Goal: Information Seeking & Learning: Learn about a topic

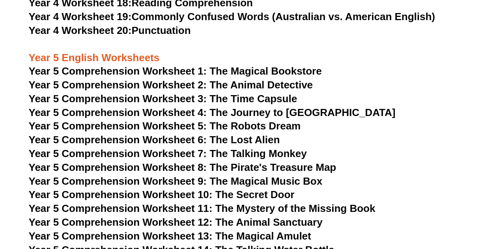
scroll to position [3325, 0]
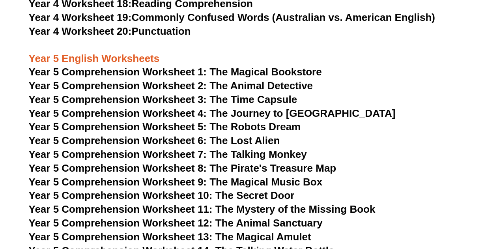
click at [258, 70] on span "Year 5 Comprehension Worksheet 1: The Magical Bookstore" at bounding box center [175, 72] width 293 height 12
click at [356, 36] on h3 "Year 4 Worksheet 20: Punctuation" at bounding box center [250, 31] width 442 height 13
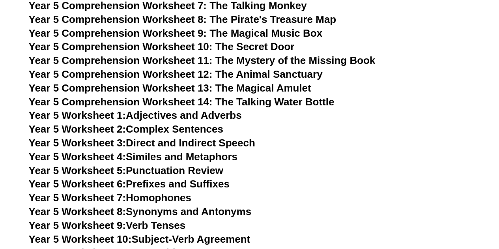
scroll to position [3474, 0]
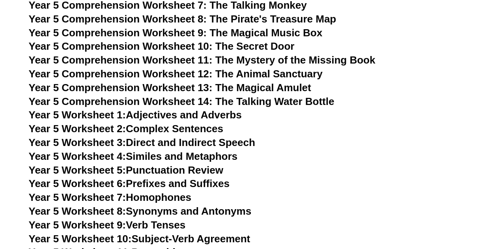
click at [175, 116] on link "Year 5 Worksheet 1: Adjectives and Adverbs" at bounding box center [135, 115] width 213 height 12
click at [309, 133] on h3 "Year 5 Worksheet 2: Complex Sentences" at bounding box center [250, 128] width 442 height 13
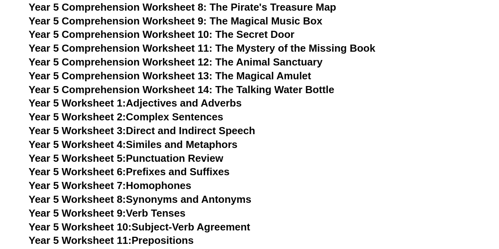
click at [181, 169] on link "Year 5 Worksheet 6: Prefixes and Suffixes" at bounding box center [129, 172] width 201 height 12
click at [321, 151] on h3 "Year 5 Worksheet 4: Similes and Metaphors" at bounding box center [250, 144] width 442 height 13
click at [190, 115] on link "Year 5 Worksheet 2: Complex Sentences" at bounding box center [126, 117] width 195 height 12
click at [338, 148] on h3 "Year 5 Worksheet 4: Similes and Metaphors" at bounding box center [250, 144] width 442 height 13
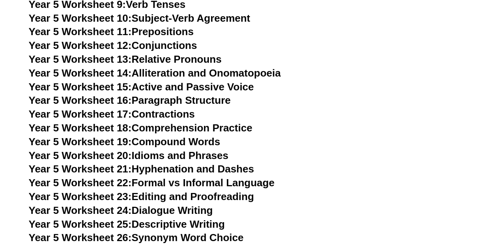
scroll to position [3695, 0]
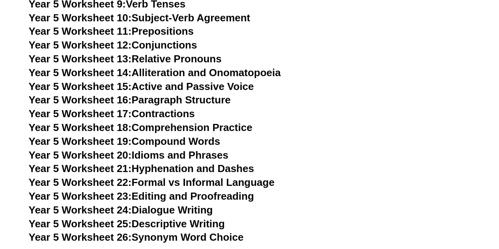
click at [203, 141] on link "Year 5 Worksheet 19: Compound Words" at bounding box center [125, 141] width 192 height 12
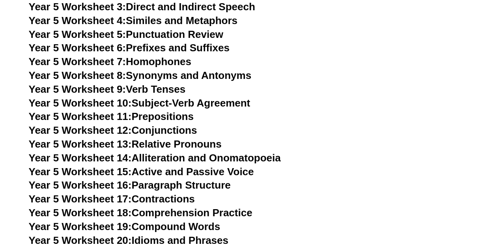
click at [306, 129] on h3 "Year 5 Worksheet 12: Conjunctions" at bounding box center [250, 130] width 442 height 13
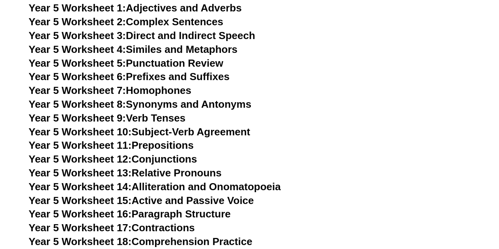
scroll to position [3575, 0]
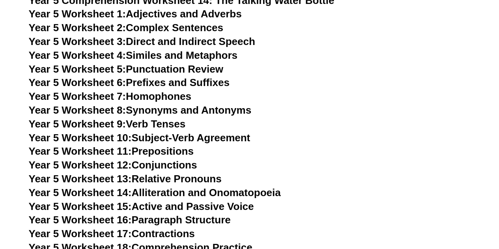
click at [202, 178] on link "Year 5 Worksheet 13: Relative Pronouns" at bounding box center [125, 179] width 193 height 12
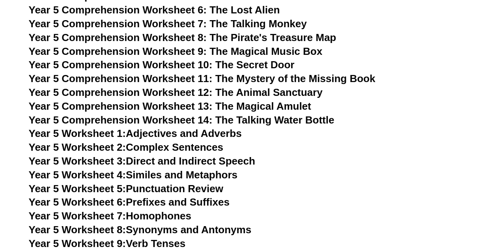
scroll to position [3453, 0]
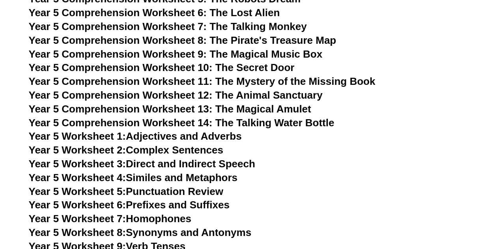
click at [179, 150] on link "Year 5 Worksheet 2: Complex Sentences" at bounding box center [126, 150] width 195 height 12
